Goal: Information Seeking & Learning: Learn about a topic

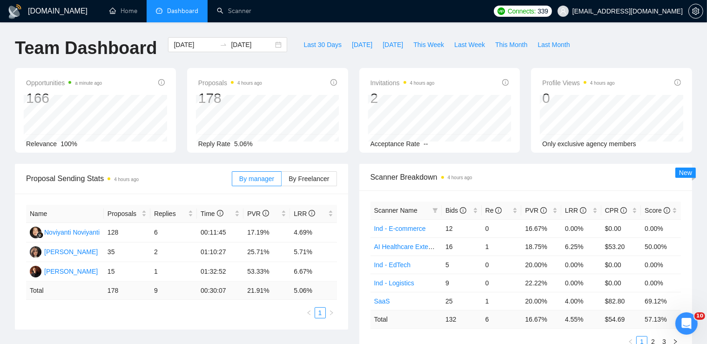
click at [181, 8] on span "Dashboard" at bounding box center [182, 11] width 31 height 8
click at [269, 45] on div "[DATE] [DATE]" at bounding box center [227, 44] width 119 height 15
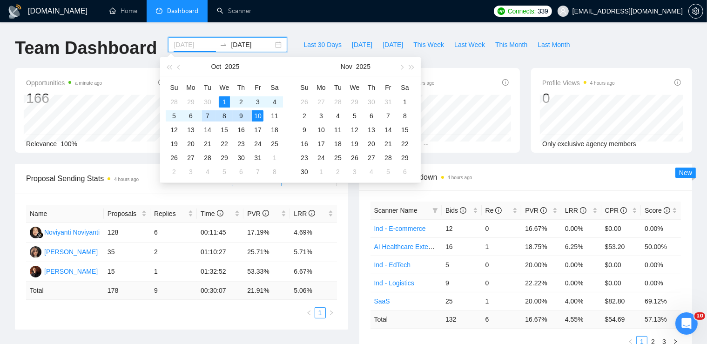
type input "[DATE]"
click at [224, 101] on div "1" at bounding box center [224, 101] width 11 height 11
type input "[DATE]"
click at [276, 116] on div "11" at bounding box center [274, 115] width 11 height 11
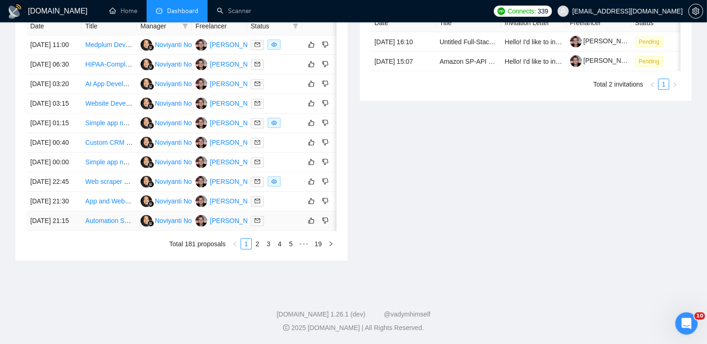
scroll to position [445, 0]
click at [256, 249] on link "2" at bounding box center [257, 244] width 10 height 10
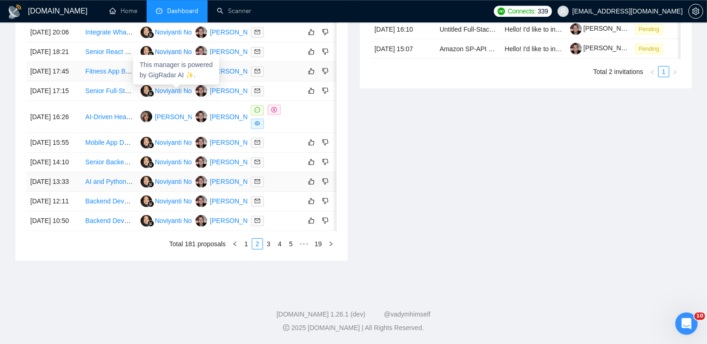
scroll to position [485, 0]
click at [247, 246] on link "1" at bounding box center [246, 244] width 10 height 10
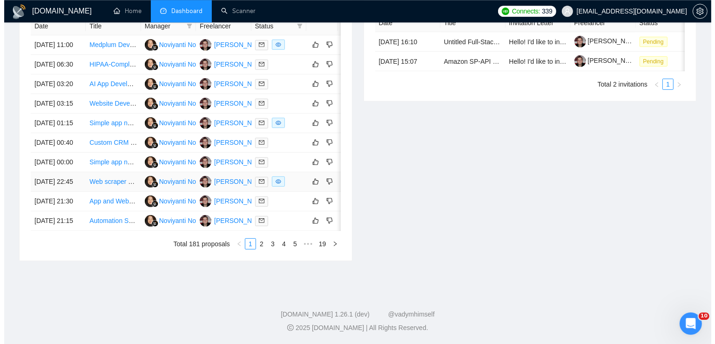
scroll to position [437, 0]
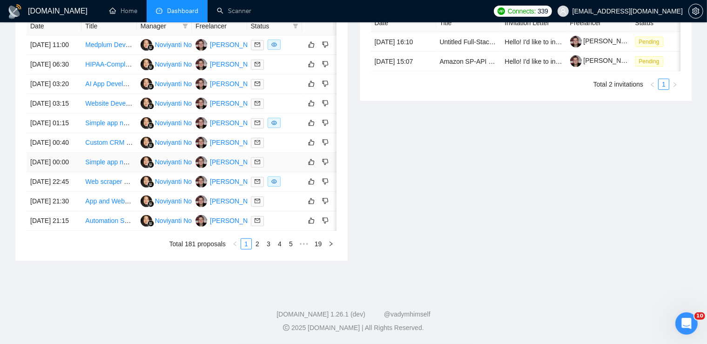
click at [113, 166] on link "Simple app need building" at bounding box center [121, 161] width 73 height 7
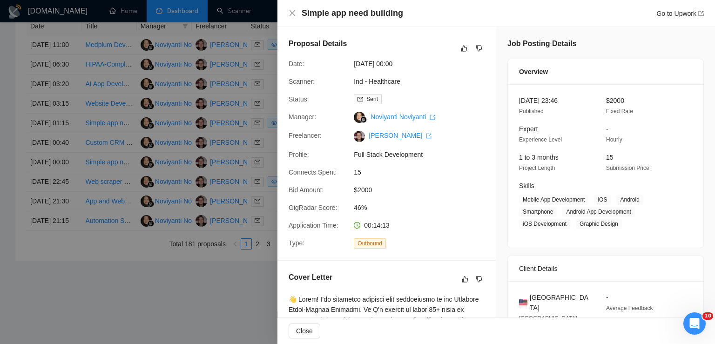
click at [131, 163] on div at bounding box center [357, 172] width 715 height 344
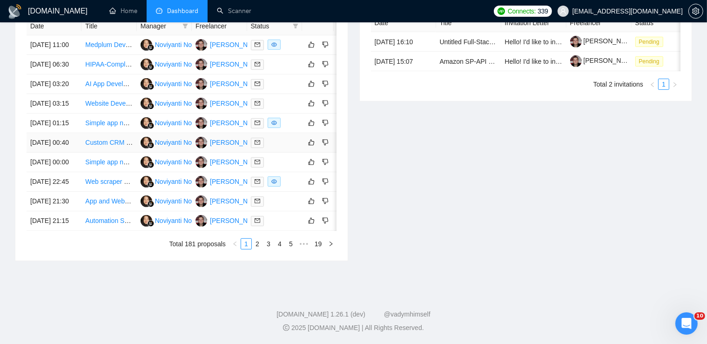
click at [113, 144] on link "Custom CRM and Gamified Leaderboard Development for Home-Services Company" at bounding box center [207, 142] width 244 height 7
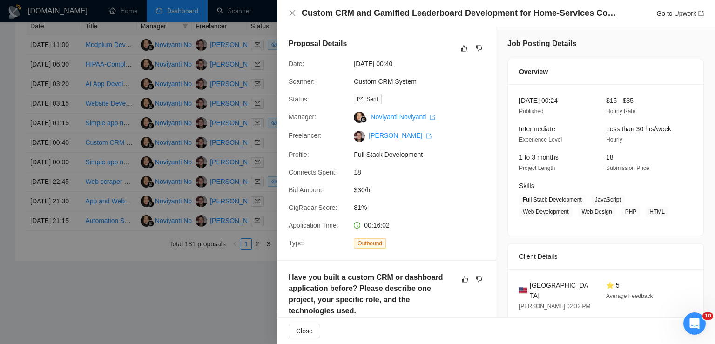
click at [131, 170] on div at bounding box center [357, 172] width 715 height 344
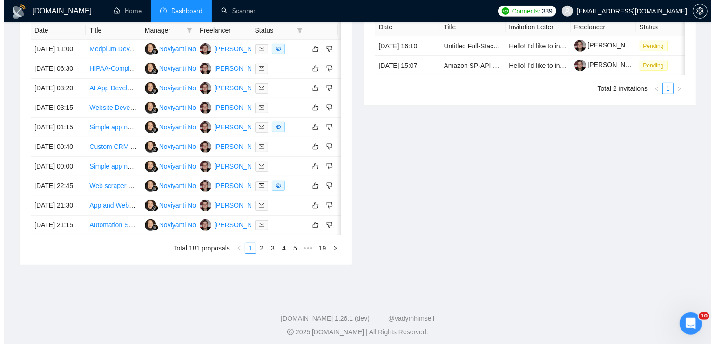
scroll to position [389, 0]
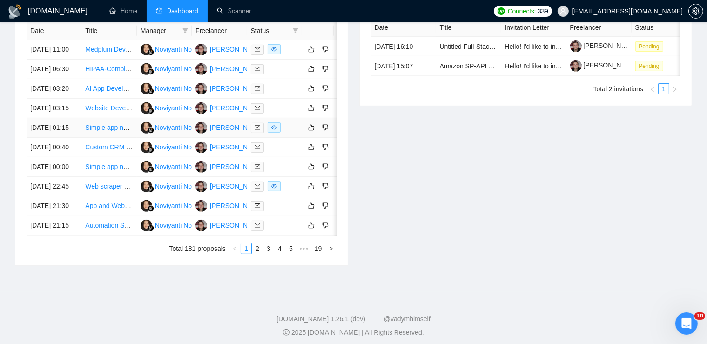
click at [105, 131] on link "Simple app need building" at bounding box center [121, 127] width 73 height 7
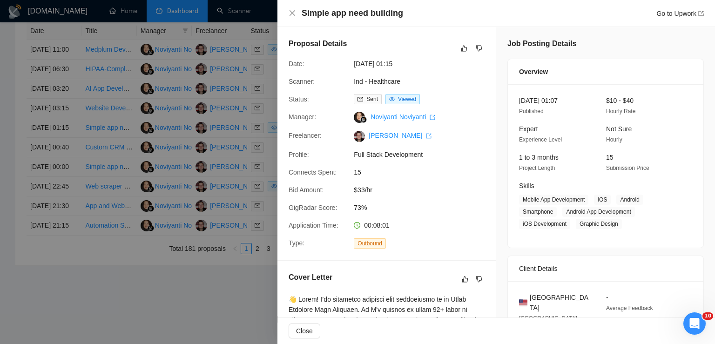
click at [151, 161] on div at bounding box center [357, 172] width 715 height 344
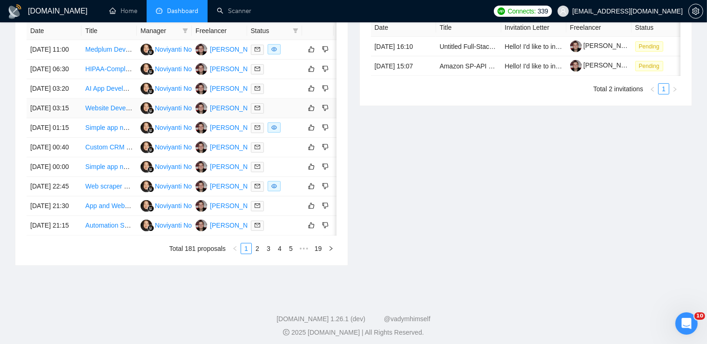
click at [111, 112] on link "Website Development for SaaS Product" at bounding box center [142, 107] width 115 height 7
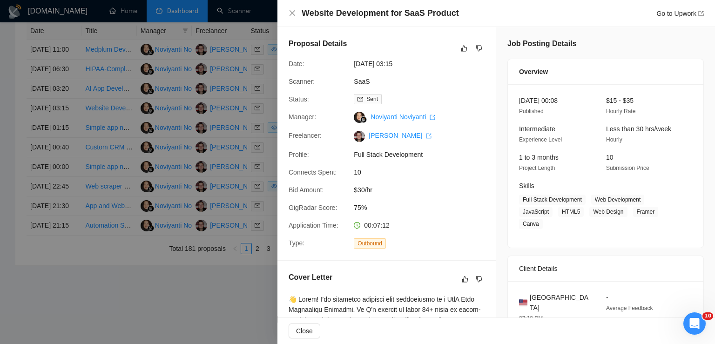
click at [103, 172] on div at bounding box center [357, 172] width 715 height 344
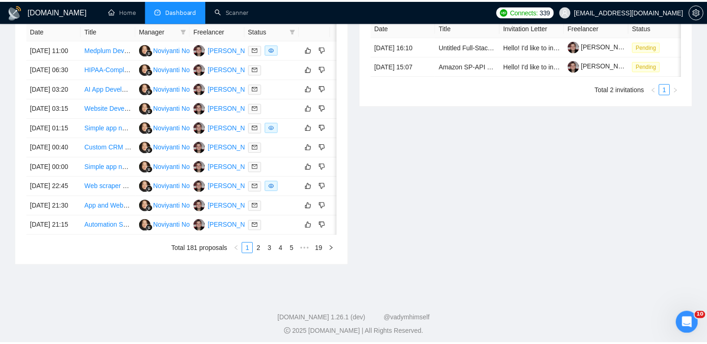
scroll to position [363, 0]
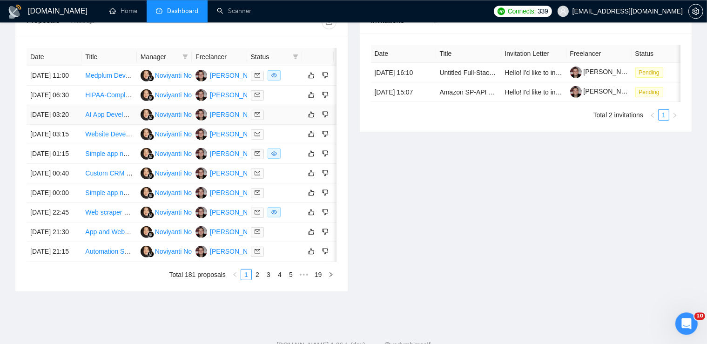
click at [101, 118] on link "AI App Developer for Health & Wellness Brand" at bounding box center [152, 114] width 134 height 7
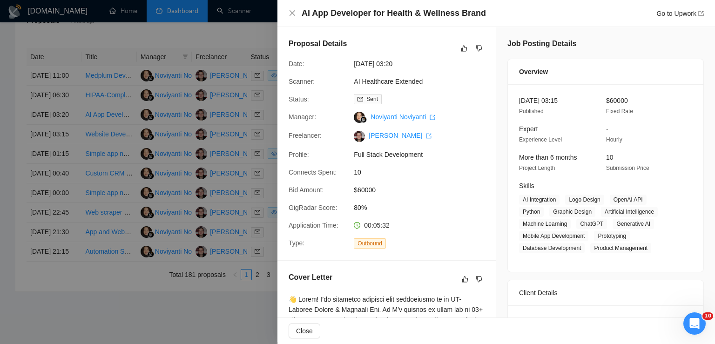
click at [118, 180] on div at bounding box center [357, 172] width 715 height 344
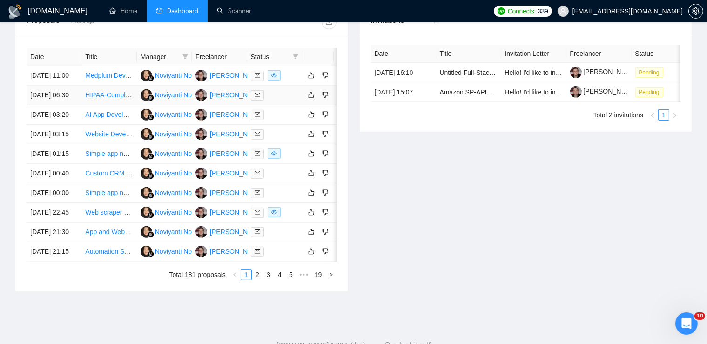
click at [105, 99] on link "HIPAA-Compliant Healthcare Platform Development" at bounding box center [160, 94] width 150 height 7
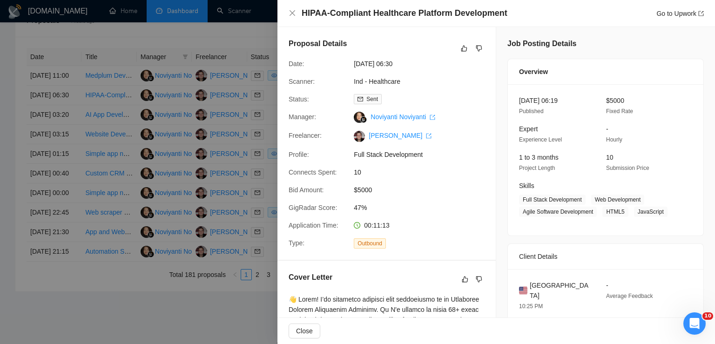
click at [113, 116] on div at bounding box center [357, 172] width 715 height 344
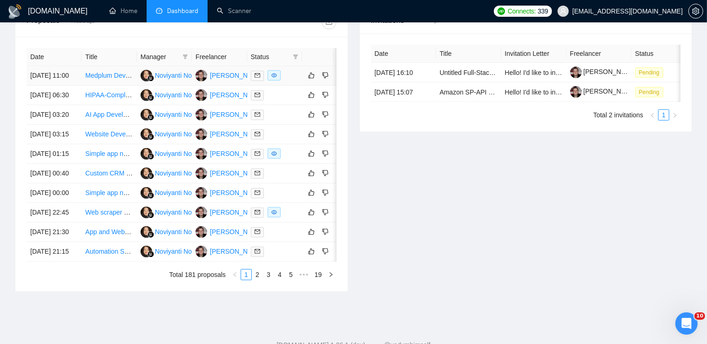
click at [110, 79] on link "Medplum Developer Needed - Asynchronous Healthcare Portal (Medplum Experience R…" at bounding box center [223, 75] width 277 height 7
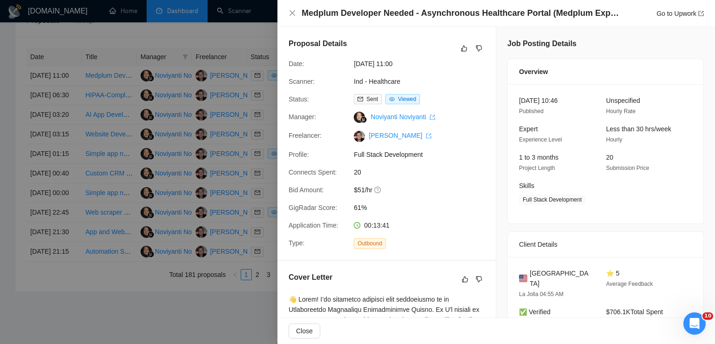
click at [133, 114] on div at bounding box center [357, 172] width 715 height 344
